Goal: Communication & Community: Connect with others

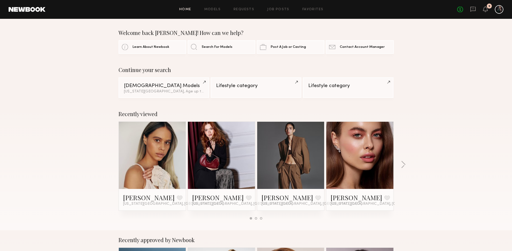
click at [502, 10] on div at bounding box center [499, 9] width 9 height 9
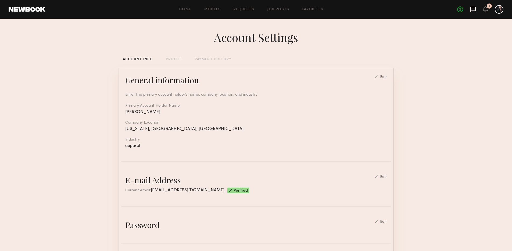
click at [476, 8] on icon at bounding box center [472, 9] width 5 height 5
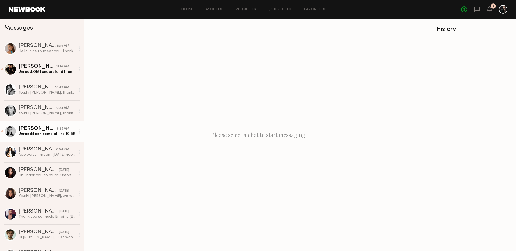
click at [38, 132] on div "Unread: I can come at like 10:15!" at bounding box center [47, 133] width 57 height 5
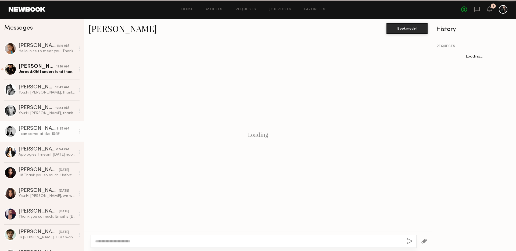
scroll to position [338, 0]
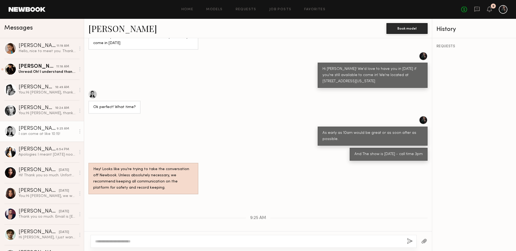
click at [106, 28] on link "[PERSON_NAME]" at bounding box center [122, 29] width 69 height 12
click at [41, 74] on div "Unread: Oh! I understand thank you." at bounding box center [47, 71] width 57 height 5
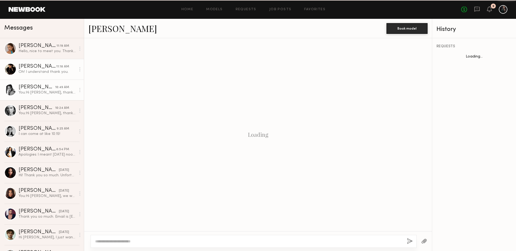
scroll to position [275, 0]
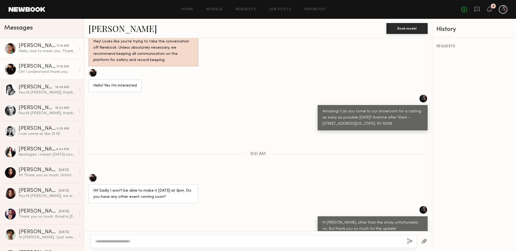
click at [33, 49] on div "Hello, nice to meet you. Thank you so much for messaging me, I would love to be…" at bounding box center [47, 51] width 57 height 5
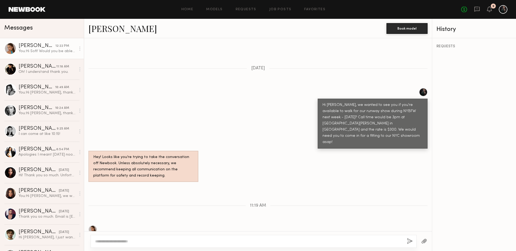
scroll to position [226, 0]
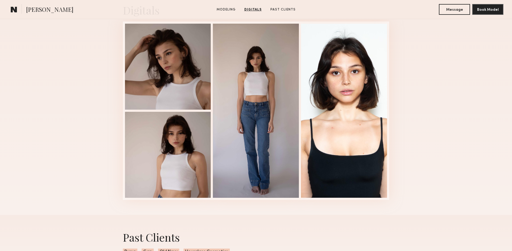
scroll to position [423, 0]
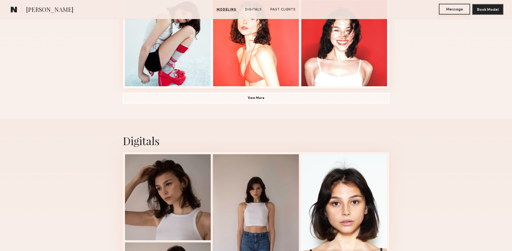
click at [463, 5] on button "Message" at bounding box center [454, 9] width 31 height 11
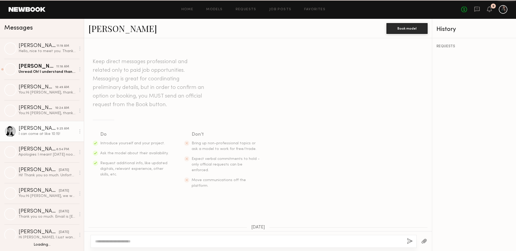
scroll to position [338, 0]
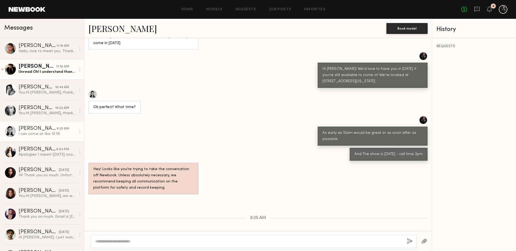
click at [33, 63] on link "[PERSON_NAME] 11:18 AM Unread: Oh! I understand thank you." at bounding box center [42, 69] width 84 height 21
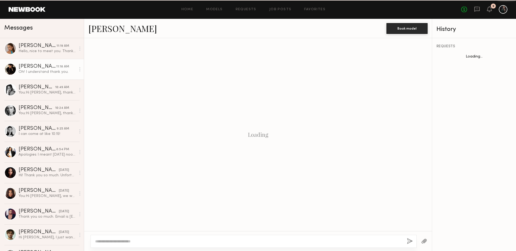
scroll to position [275, 0]
